Goal: Task Accomplishment & Management: Manage account settings

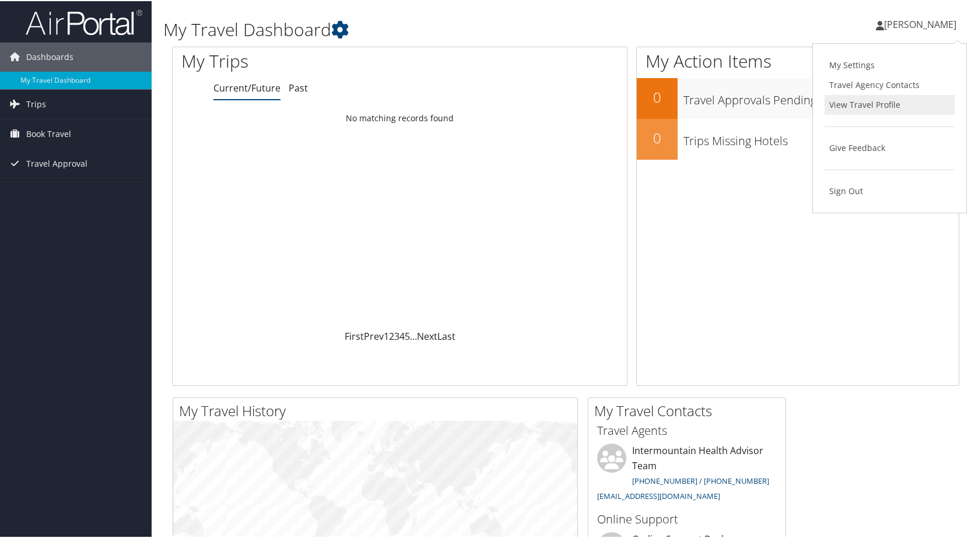
click at [851, 100] on link "View Travel Profile" at bounding box center [889, 104] width 130 height 20
